Goal: Information Seeking & Learning: Learn about a topic

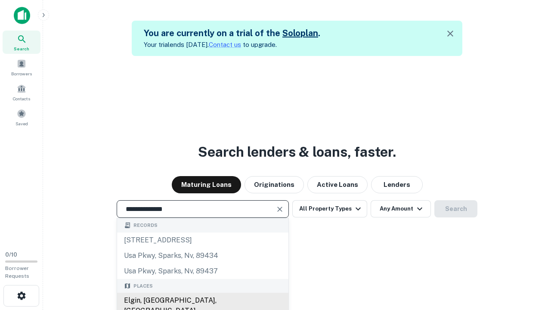
click at [202, 300] on div "Elgin, [GEOGRAPHIC_DATA], [GEOGRAPHIC_DATA]" at bounding box center [202, 306] width 171 height 26
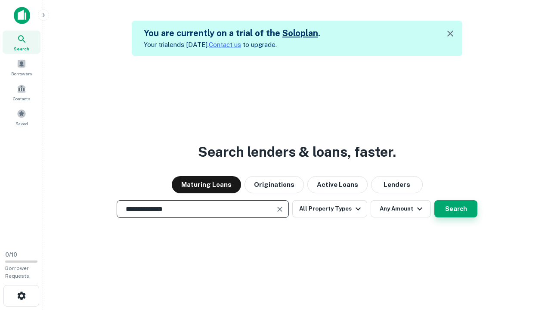
type input "**********"
click at [456, 209] on button "Search" at bounding box center [455, 208] width 43 height 17
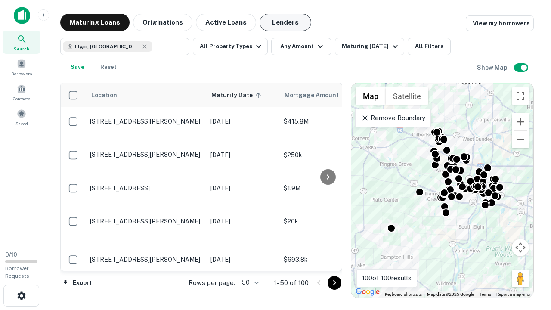
click at [285, 22] on button "Lenders" at bounding box center [286, 22] width 52 height 17
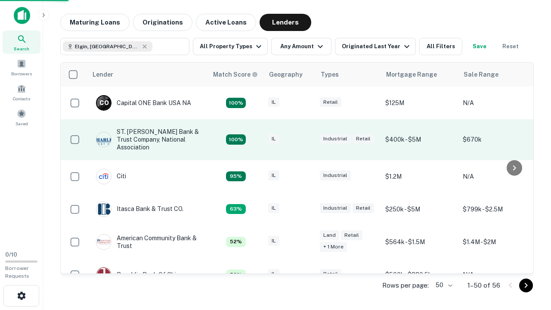
click at [306, 139] on div "IL" at bounding box center [289, 140] width 43 height 12
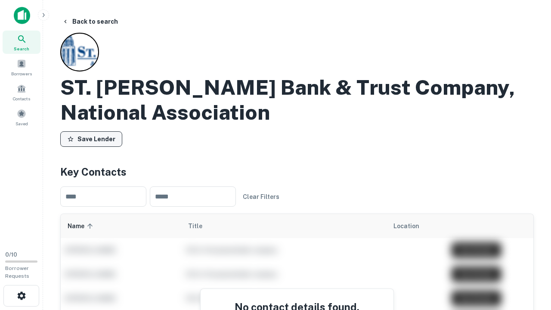
click at [91, 139] on button "Save Lender" at bounding box center [91, 138] width 62 height 15
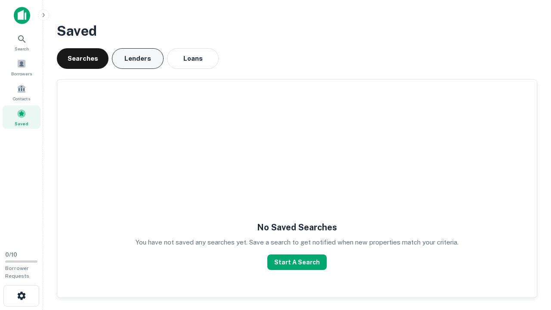
click at [138, 59] on button "Lenders" at bounding box center [138, 58] width 52 height 21
